Goal: Task Accomplishment & Management: Complete application form

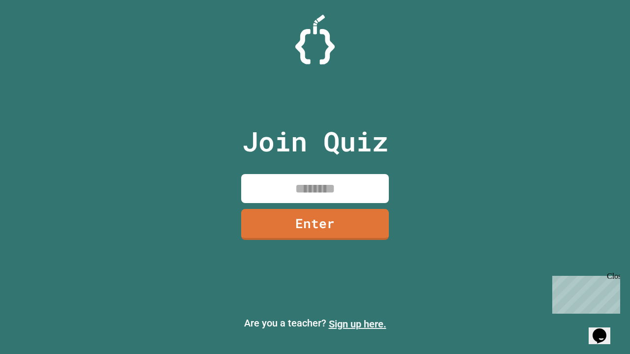
click at [357, 324] on link "Sign up here." at bounding box center [358, 324] width 58 height 12
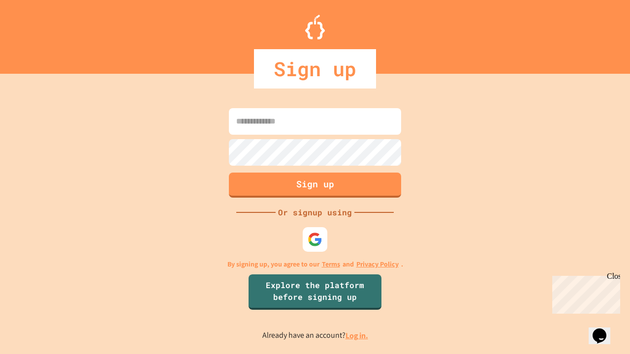
click at [357, 335] on link "Log in." at bounding box center [356, 336] width 23 height 10
